Goal: Complete application form

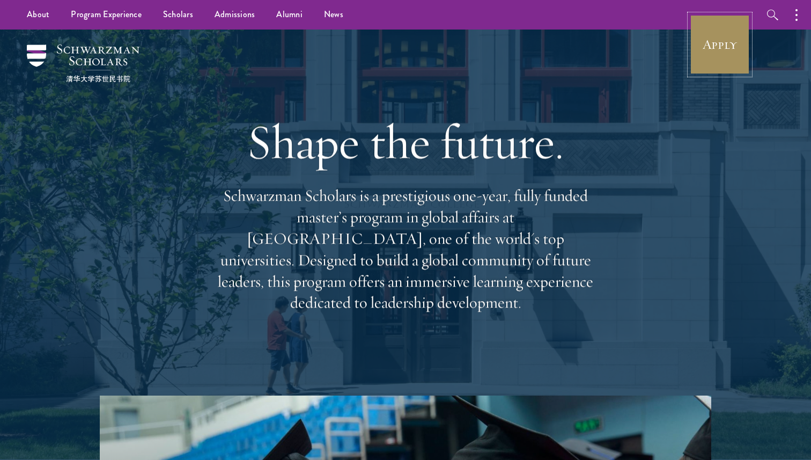
click at [699, 47] on link "Apply" at bounding box center [720, 44] width 60 height 60
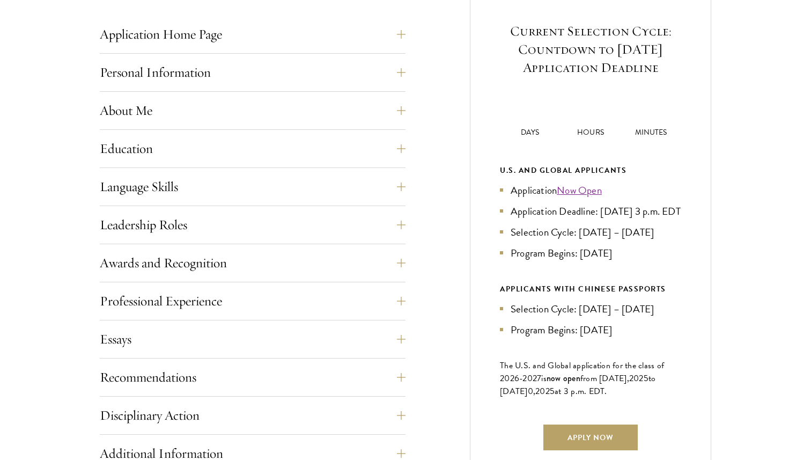
scroll to position [449, 0]
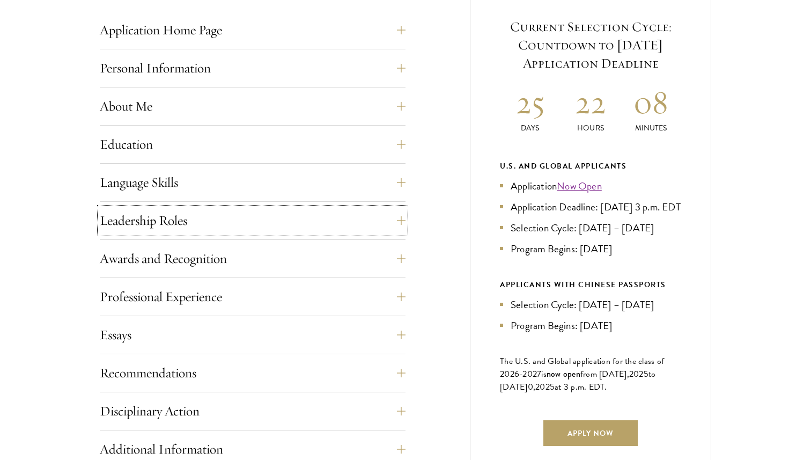
click at [221, 221] on button "Leadership Roles" at bounding box center [253, 221] width 306 height 26
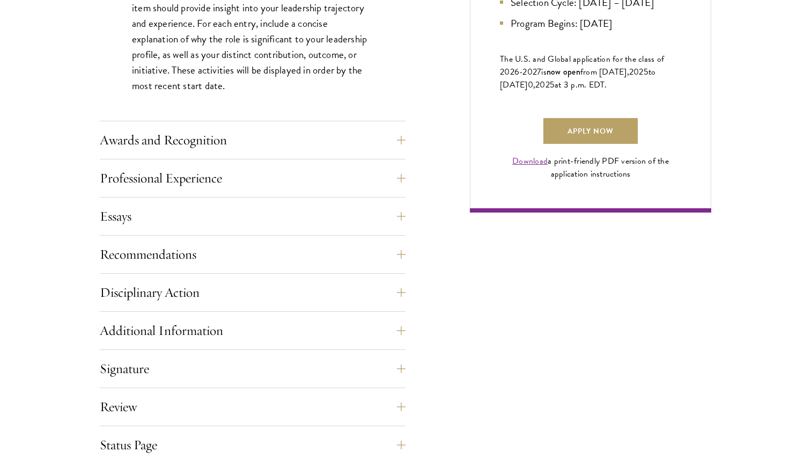
scroll to position [948, 0]
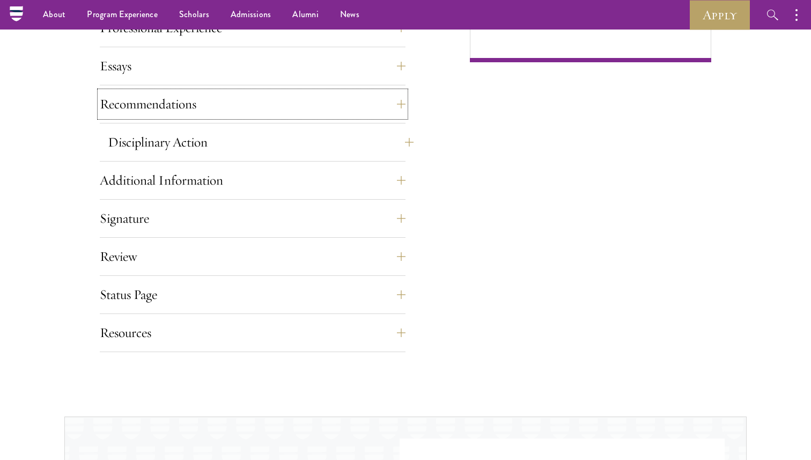
click at [285, 97] on button "Recommendations" at bounding box center [253, 104] width 306 height 26
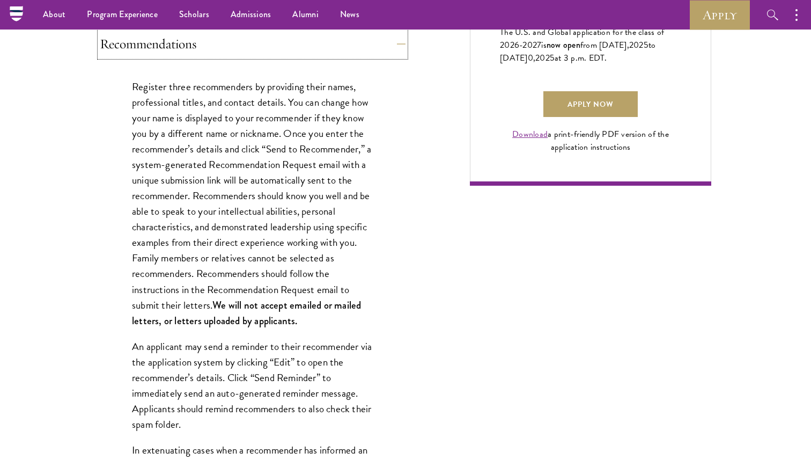
scroll to position [768, 0]
